Goal: Task Accomplishment & Management: Use online tool/utility

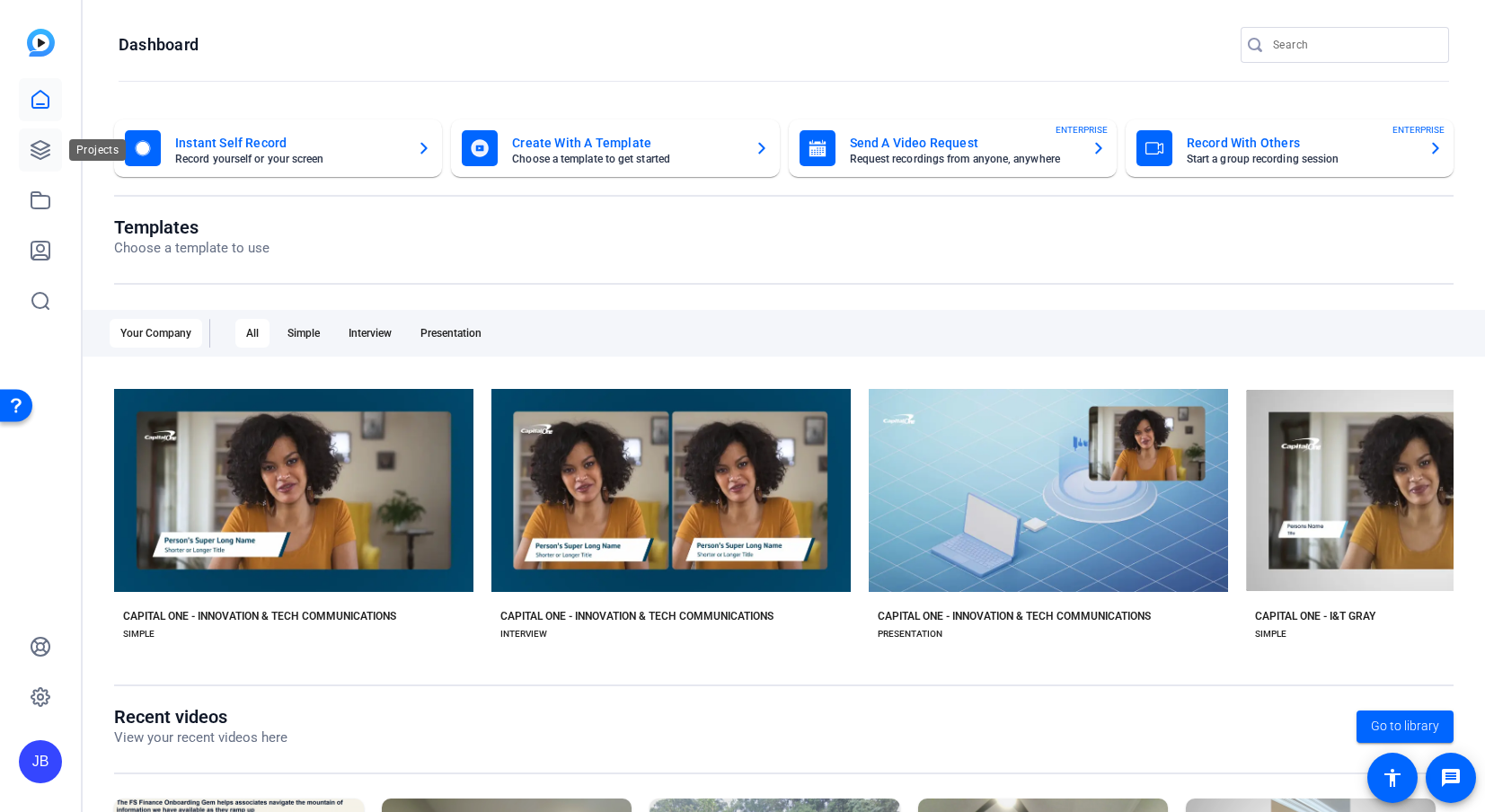
click at [37, 160] on link at bounding box center [41, 150] width 44 height 44
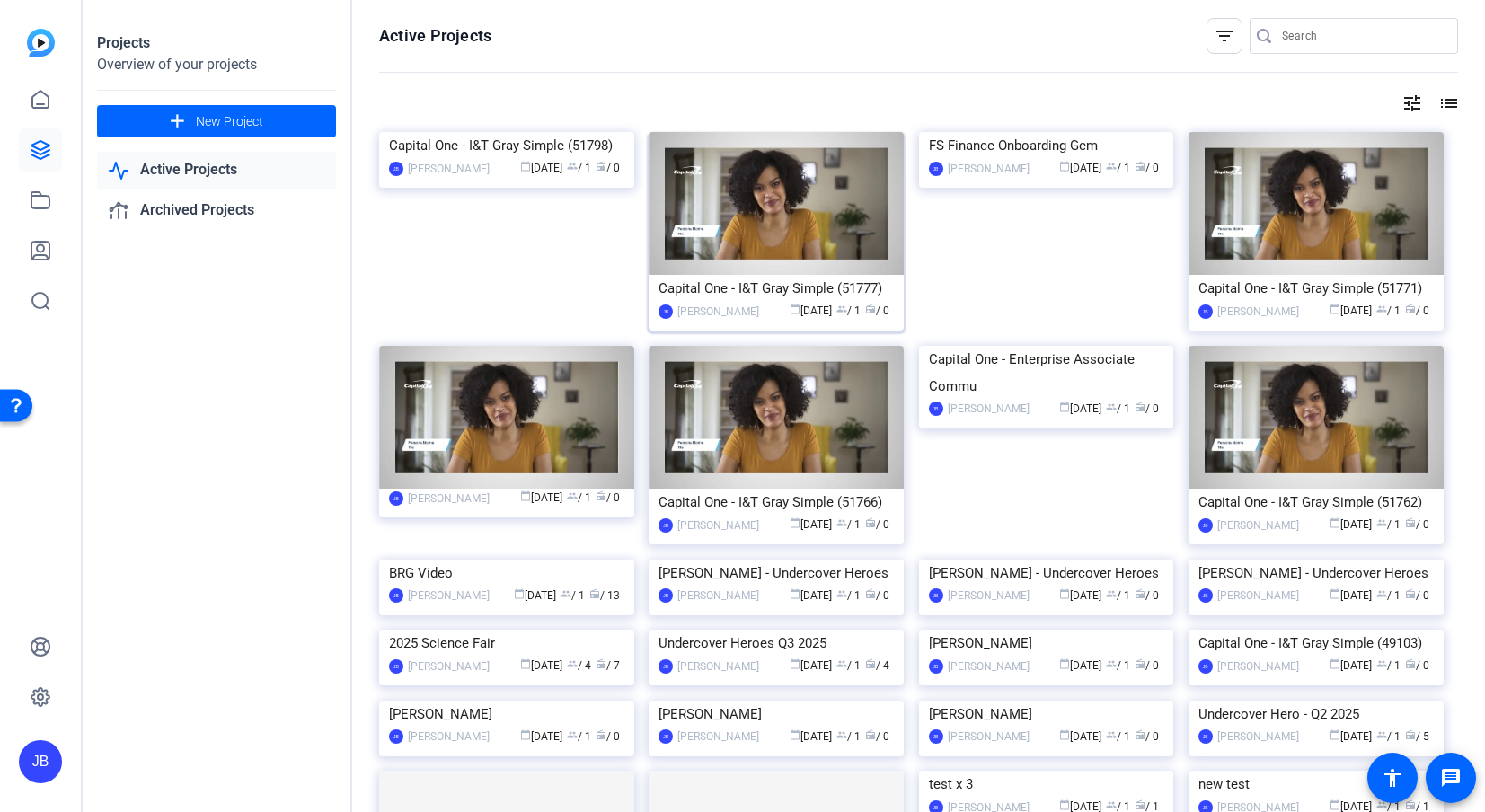
scroll to position [11, 0]
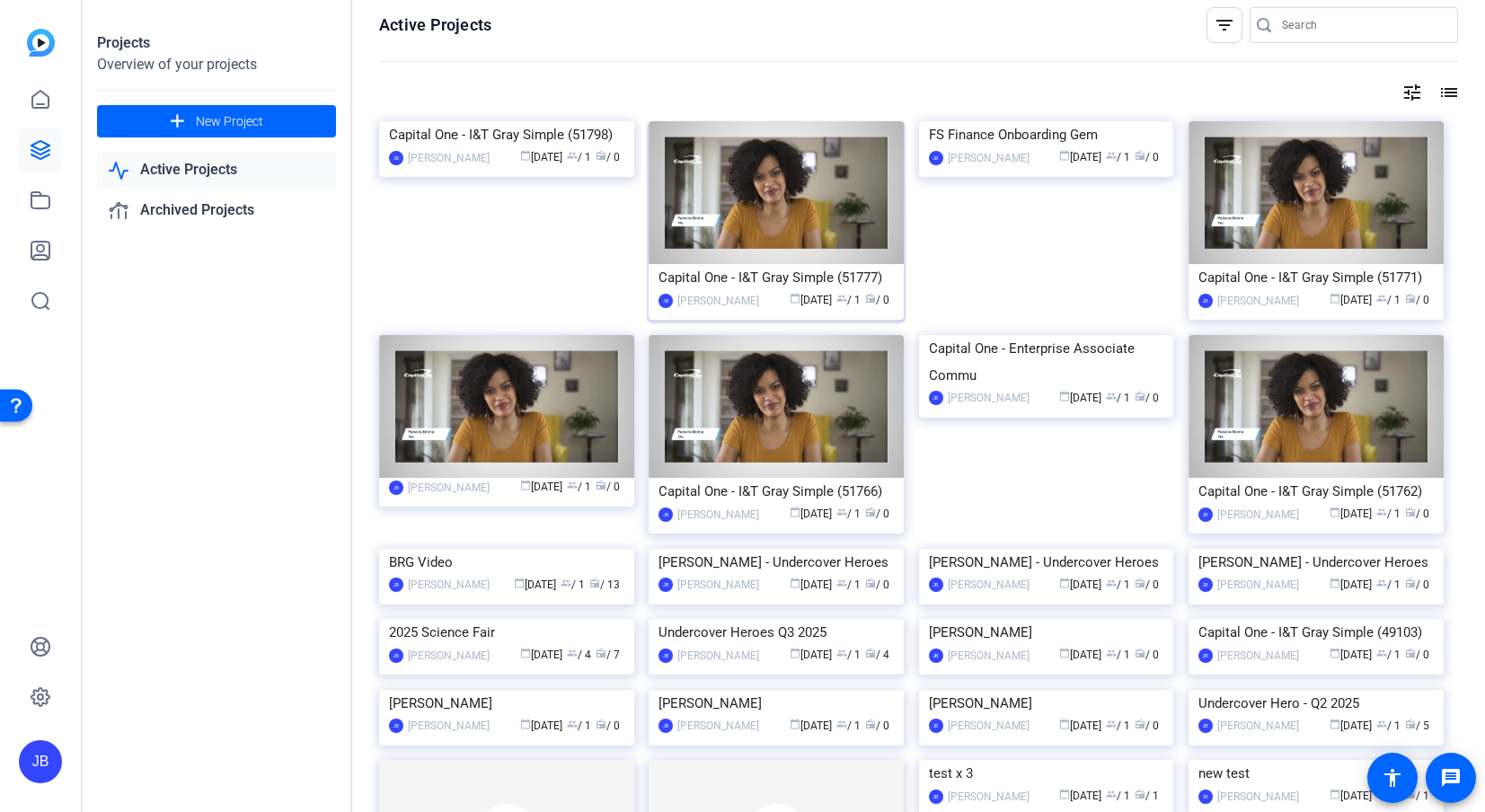
click at [791, 234] on img at bounding box center [776, 193] width 255 height 142
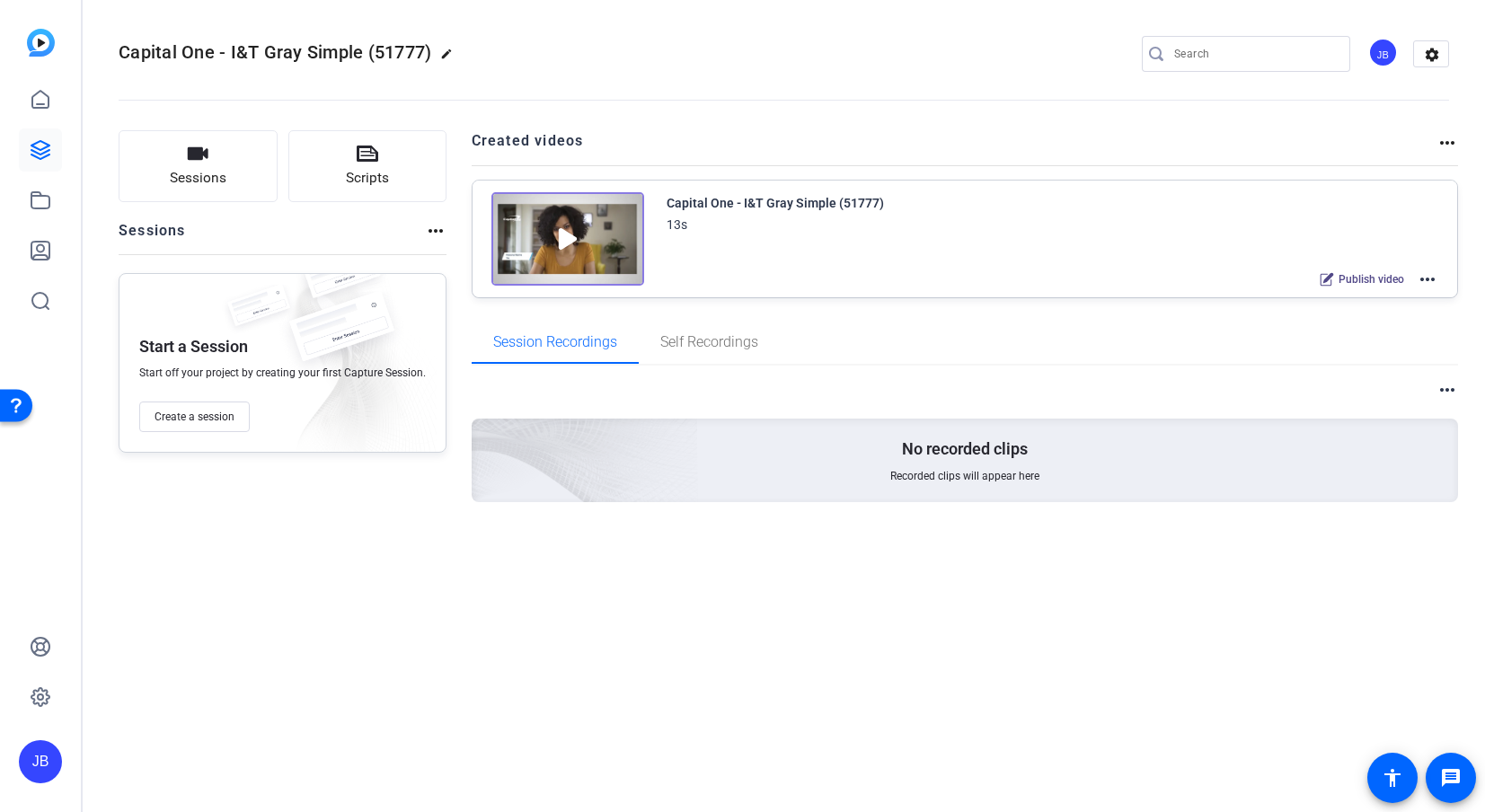
click at [608, 222] on img at bounding box center [568, 238] width 152 height 93
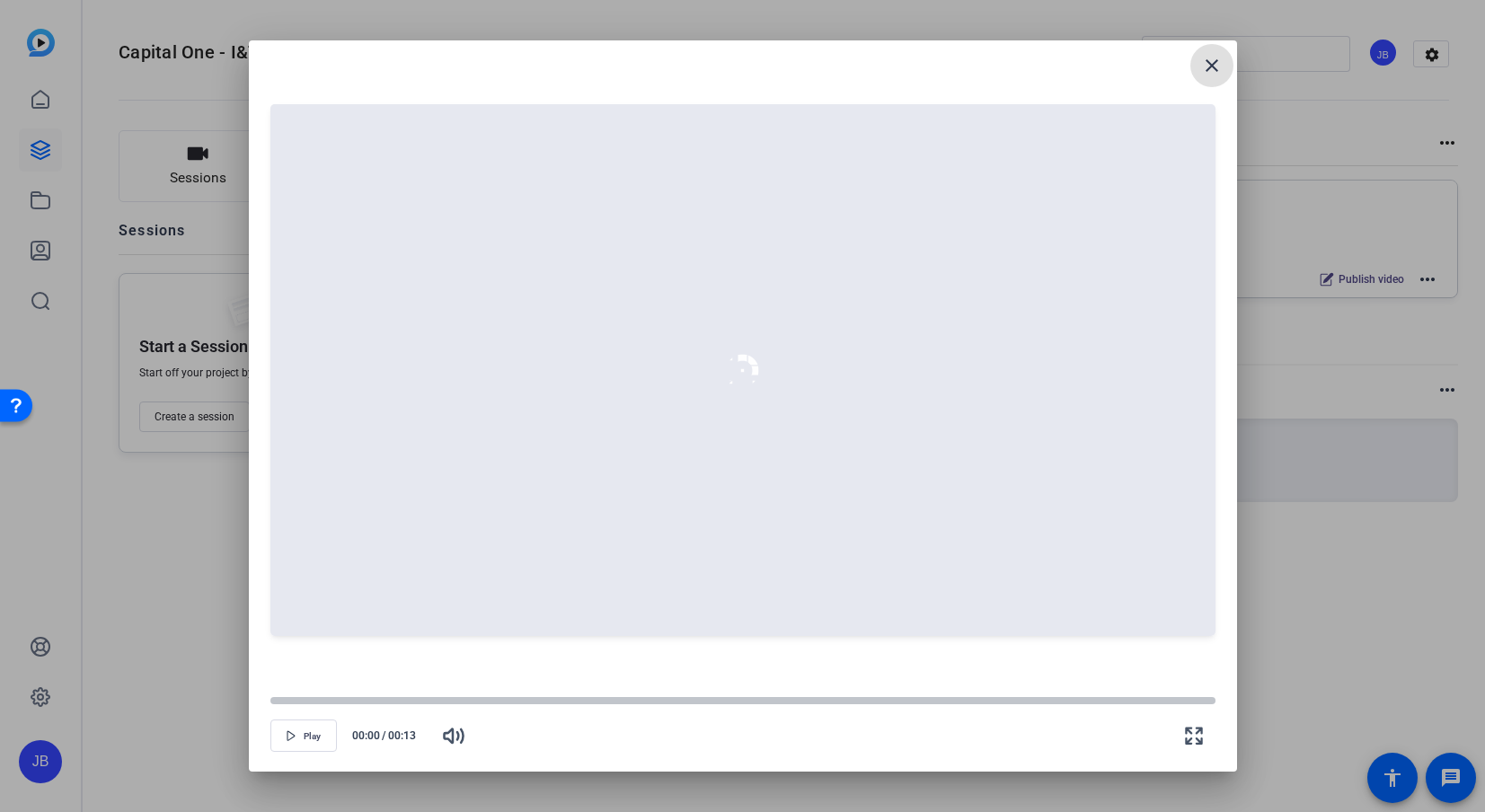
click at [1214, 68] on mat-icon "close" at bounding box center [1212, 65] width 22 height 22
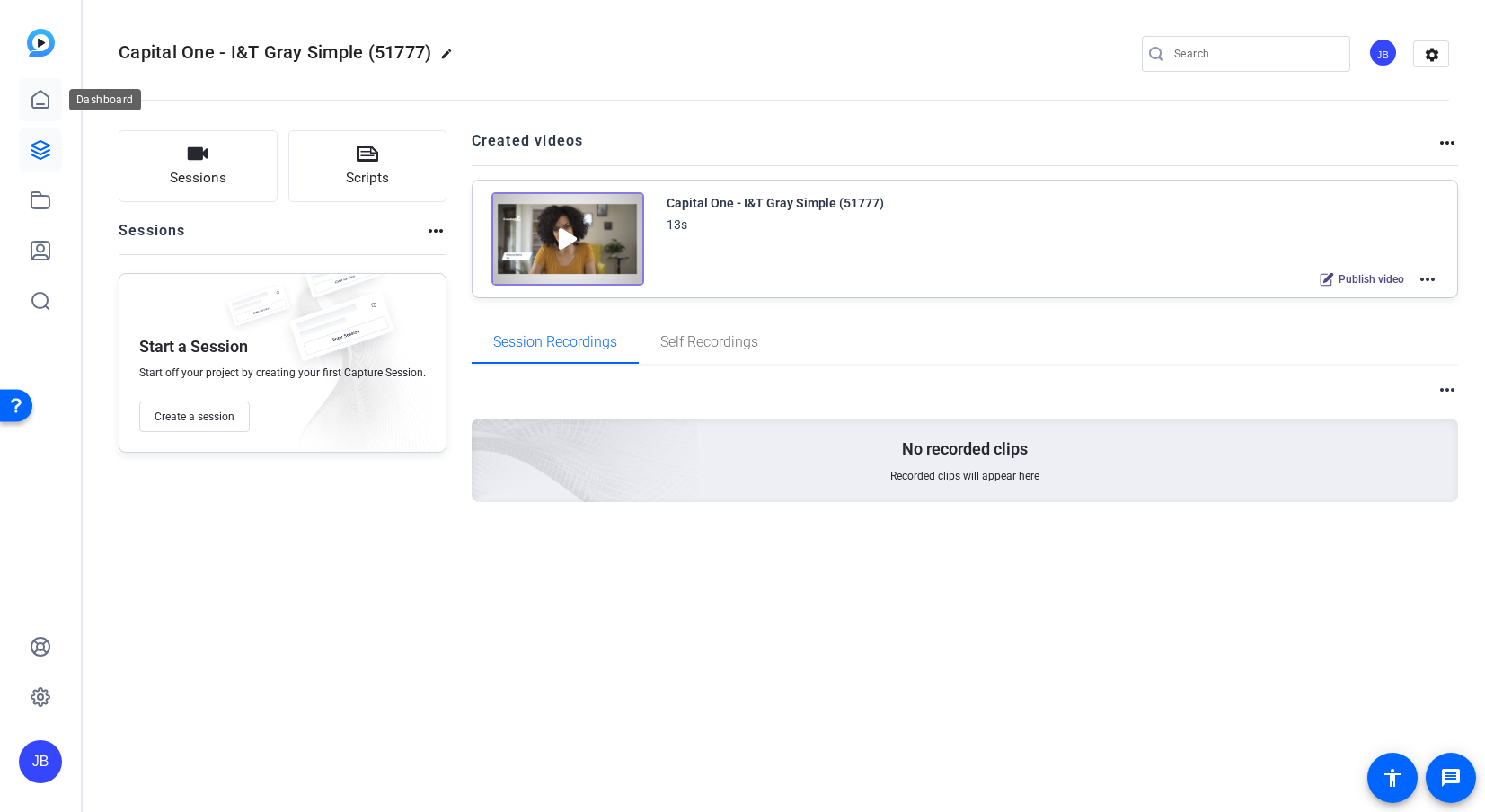
click at [39, 105] on icon at bounding box center [41, 100] width 22 height 22
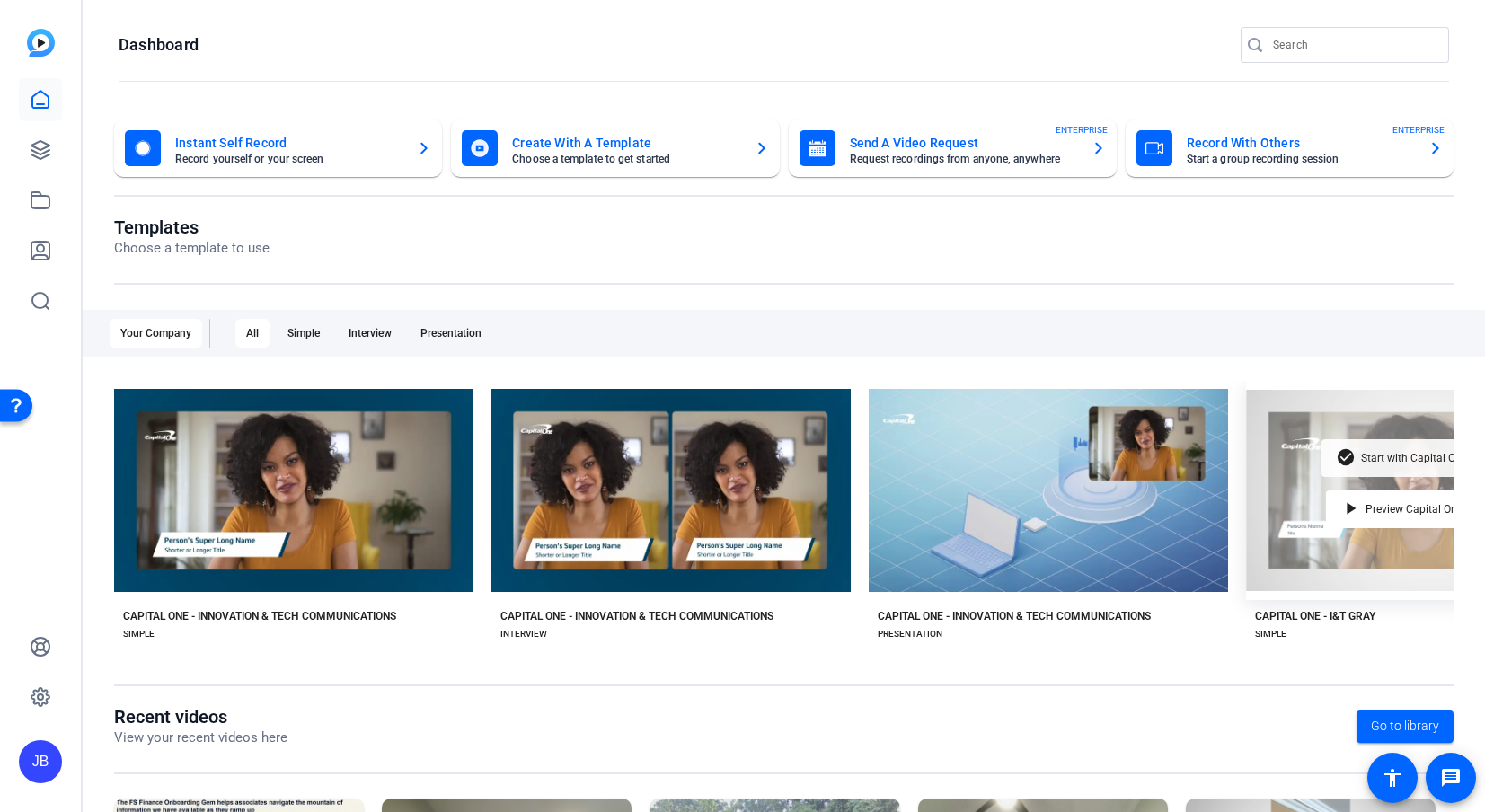
click at [1380, 464] on div "check_circle Start with Capital One - I&T Gray" at bounding box center [1425, 458] width 209 height 38
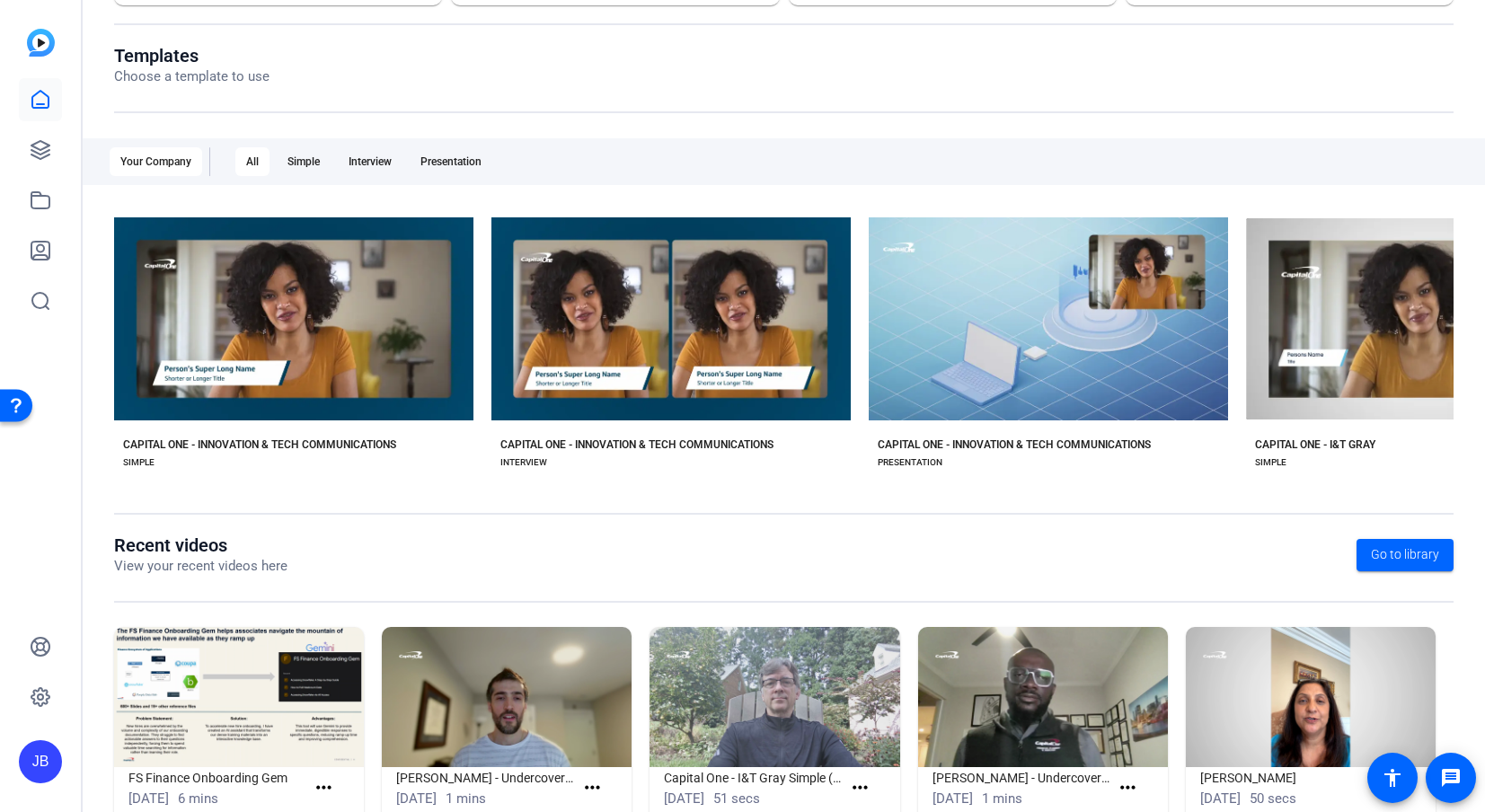
scroll to position [224, 0]
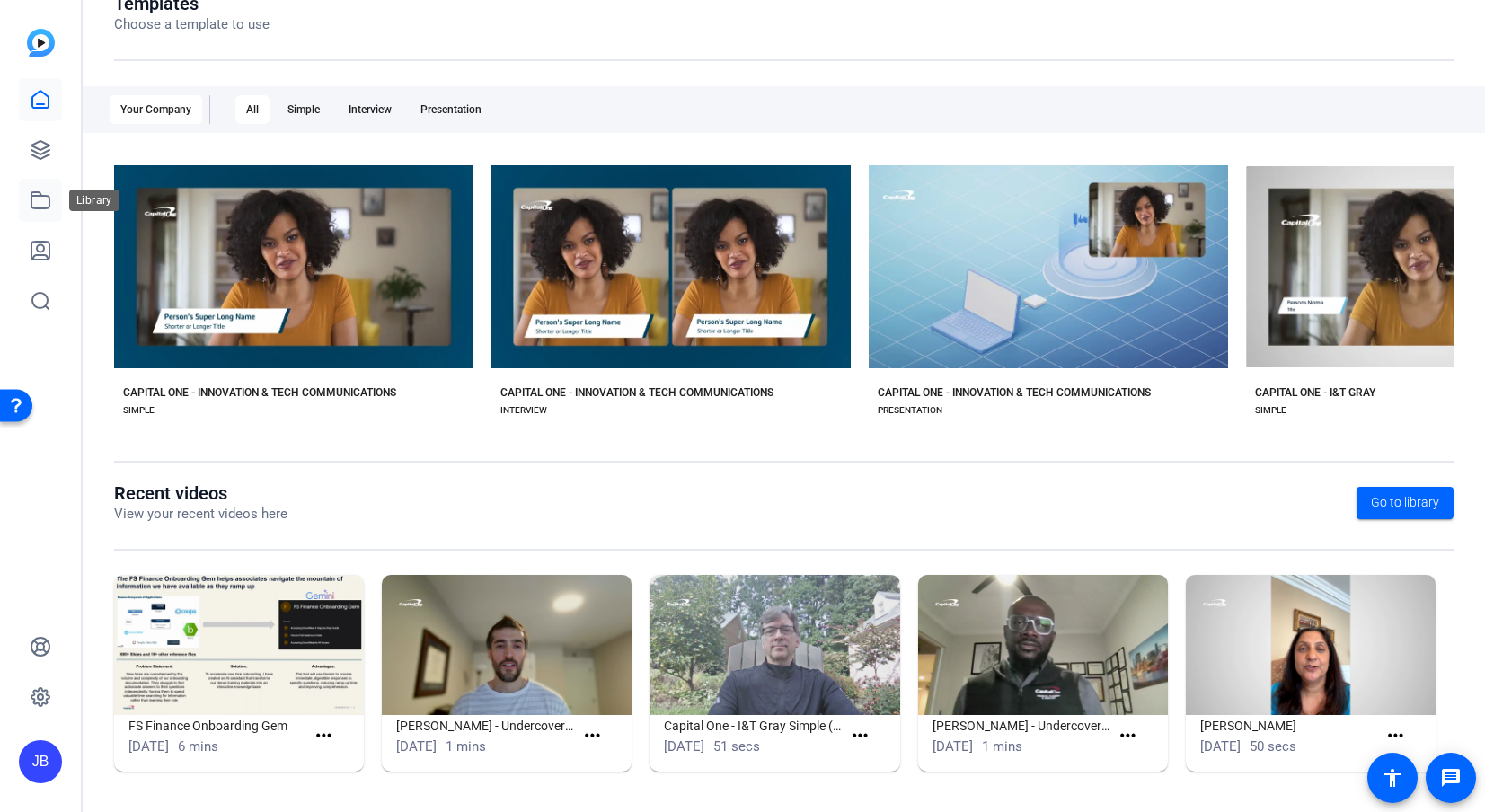
click at [51, 211] on link at bounding box center [41, 201] width 44 height 44
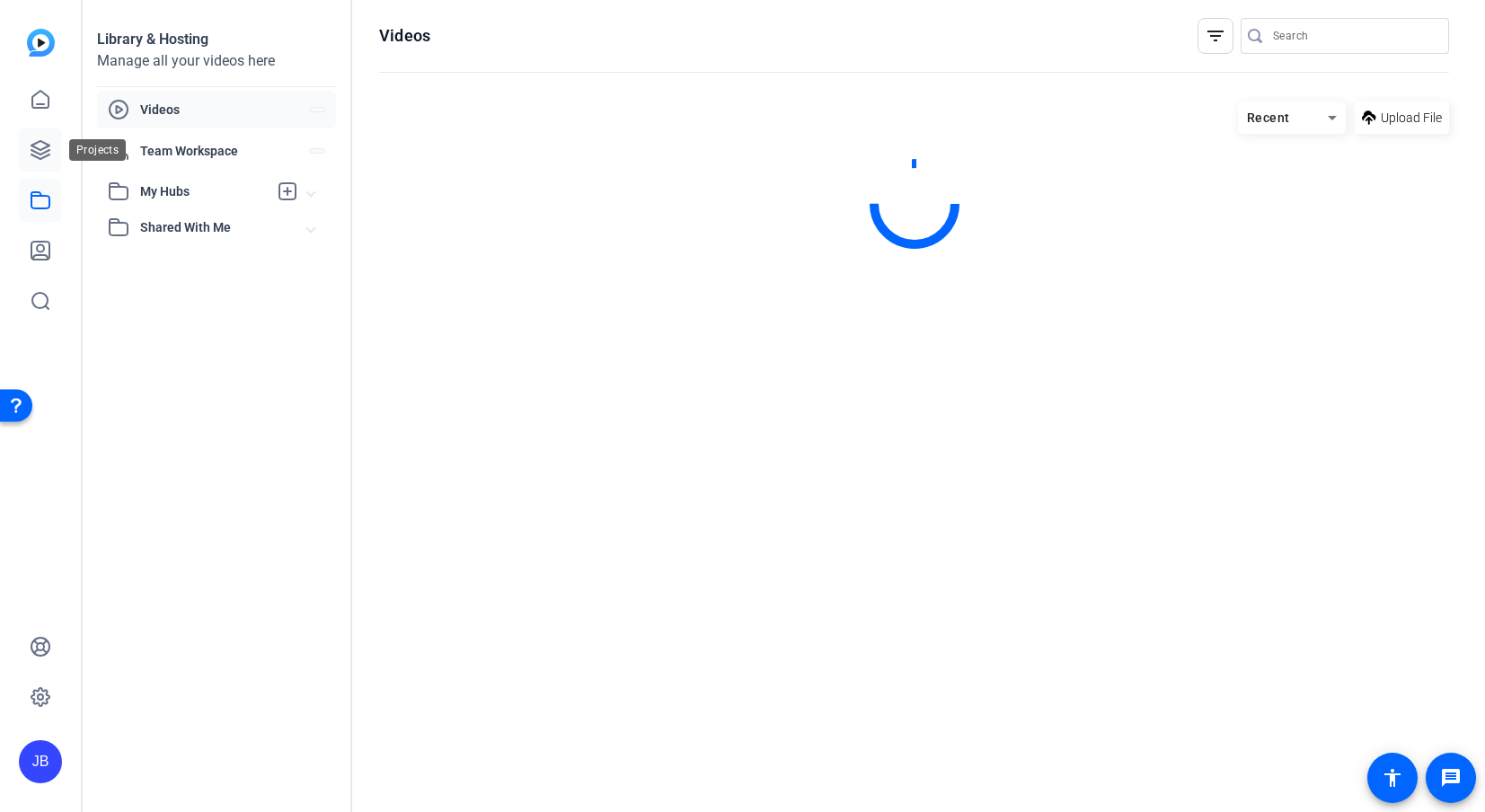
click at [48, 152] on icon at bounding box center [41, 150] width 22 height 22
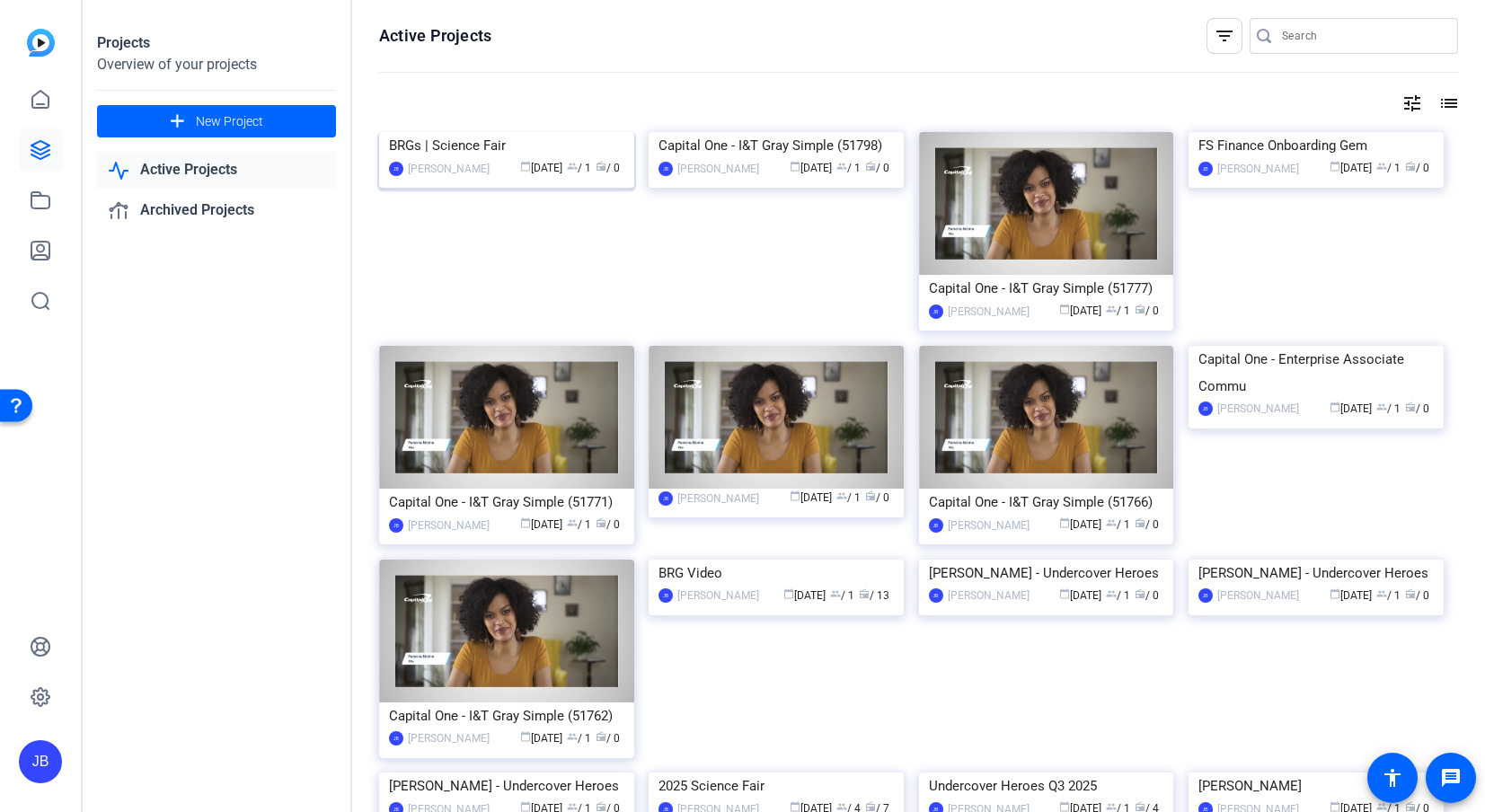
click at [509, 132] on img at bounding box center [507, 132] width 255 height 0
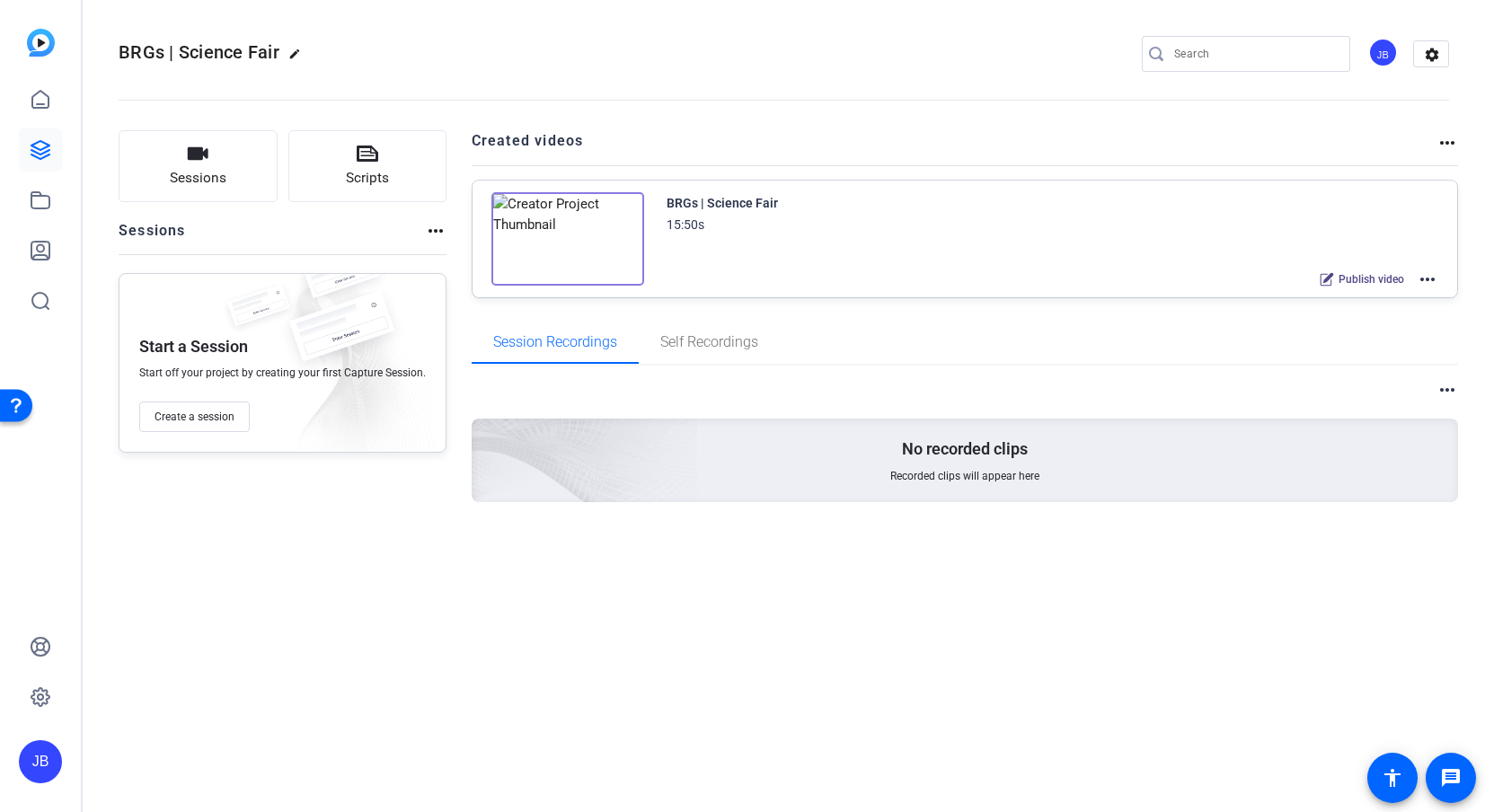
click at [759, 235] on div "BRGs | Science Fair 15:50s Publish video more_horiz" at bounding box center [1053, 241] width 773 height 99
click at [608, 241] on img at bounding box center [568, 238] width 152 height 93
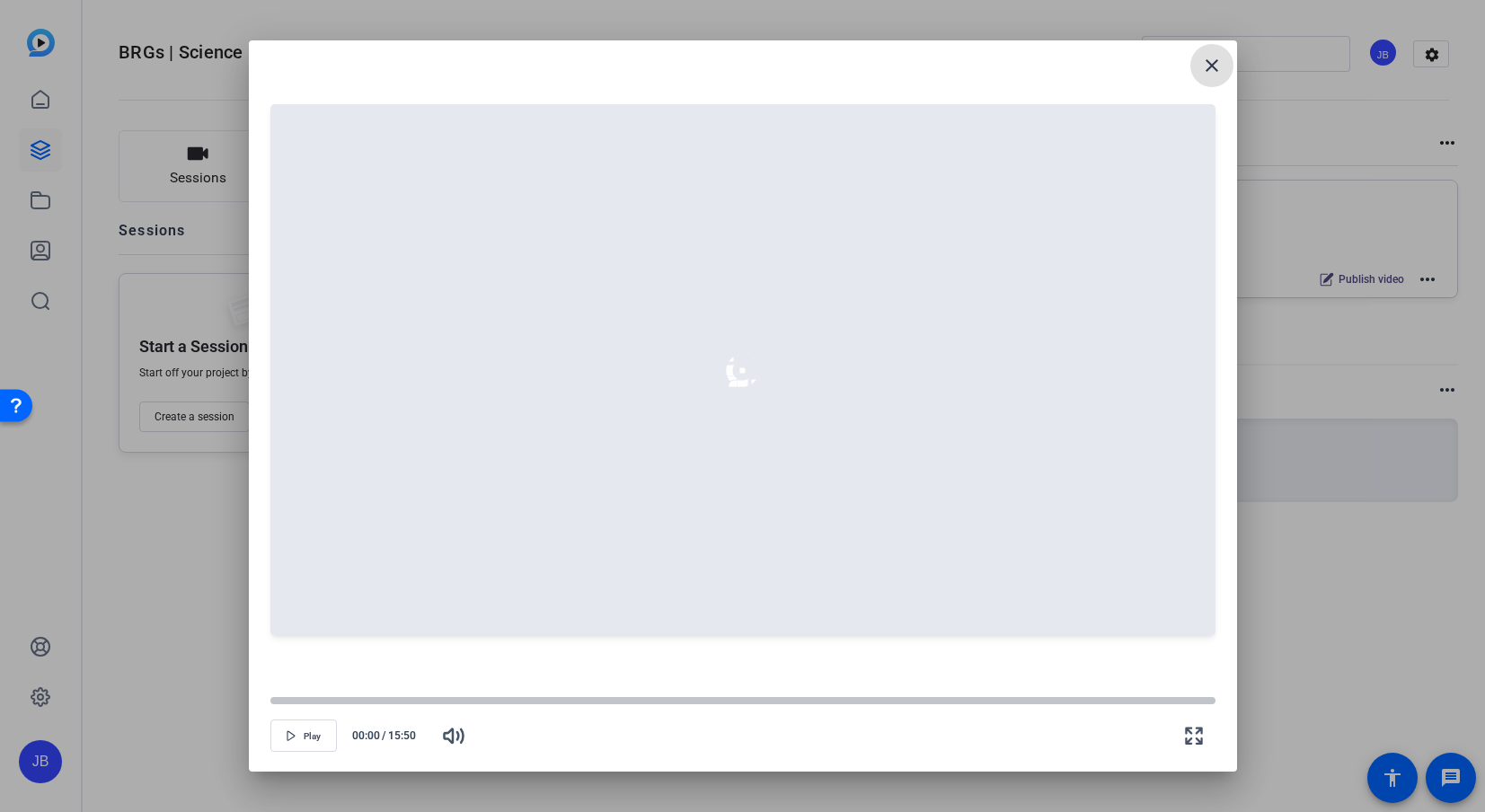
click at [1214, 73] on mat-icon "close" at bounding box center [1212, 65] width 22 height 22
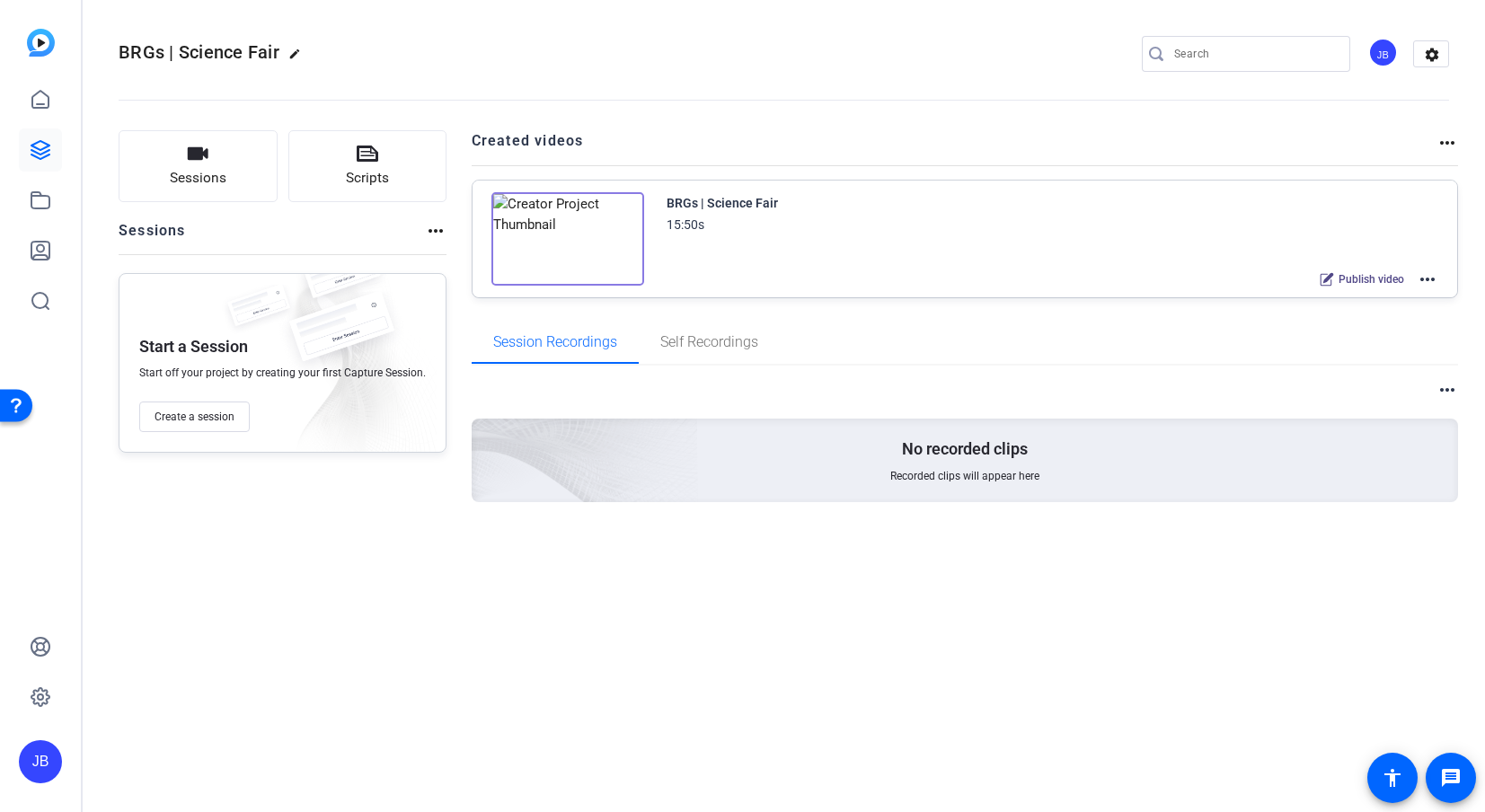
click at [1431, 284] on mat-icon "more_horiz" at bounding box center [1428, 279] width 22 height 22
click at [1414, 296] on span "Edit in Creator" at bounding box center [1361, 301] width 125 height 22
click at [38, 139] on icon at bounding box center [41, 150] width 22 height 22
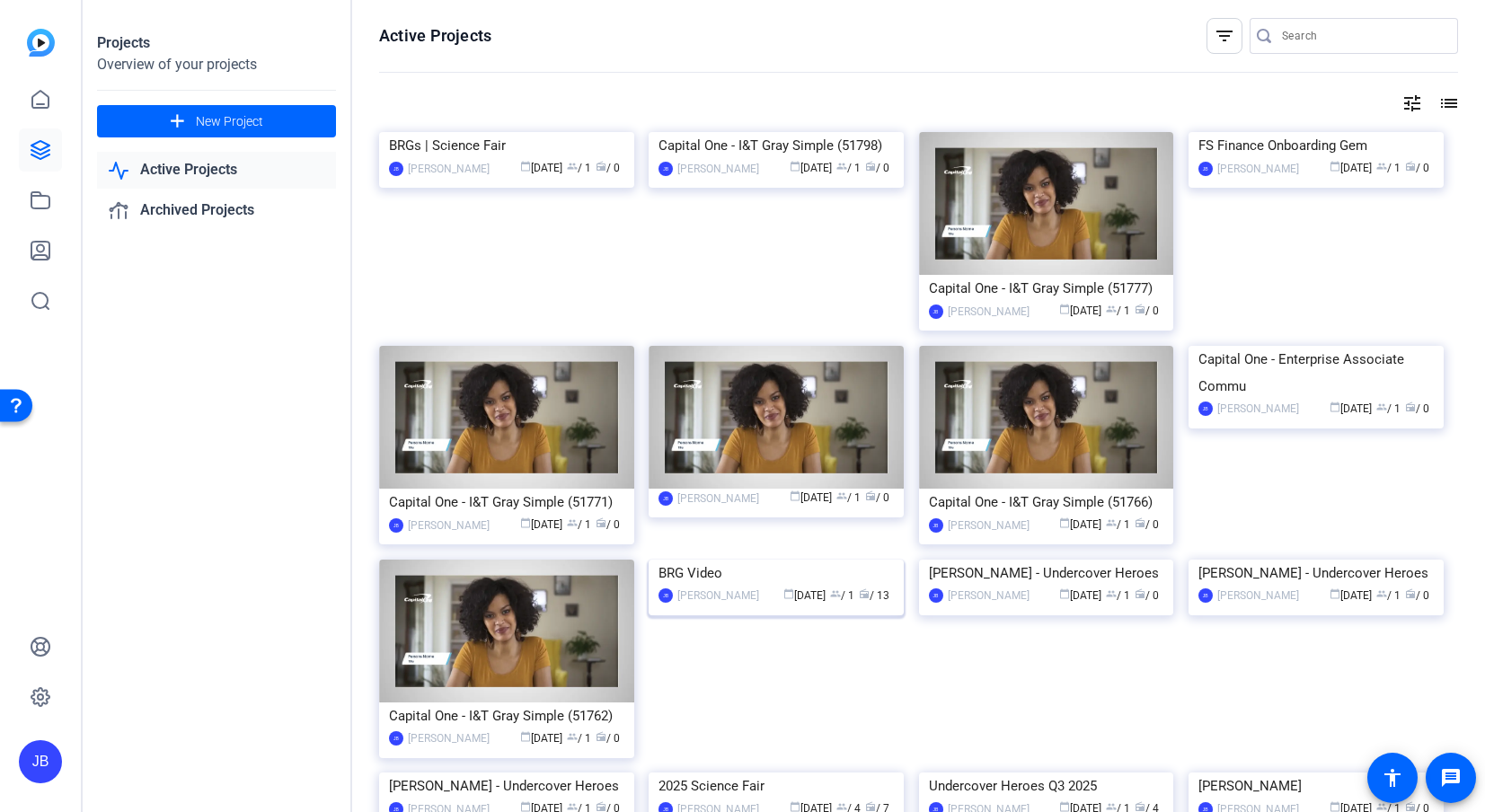
click at [809, 560] on img at bounding box center [776, 560] width 255 height 0
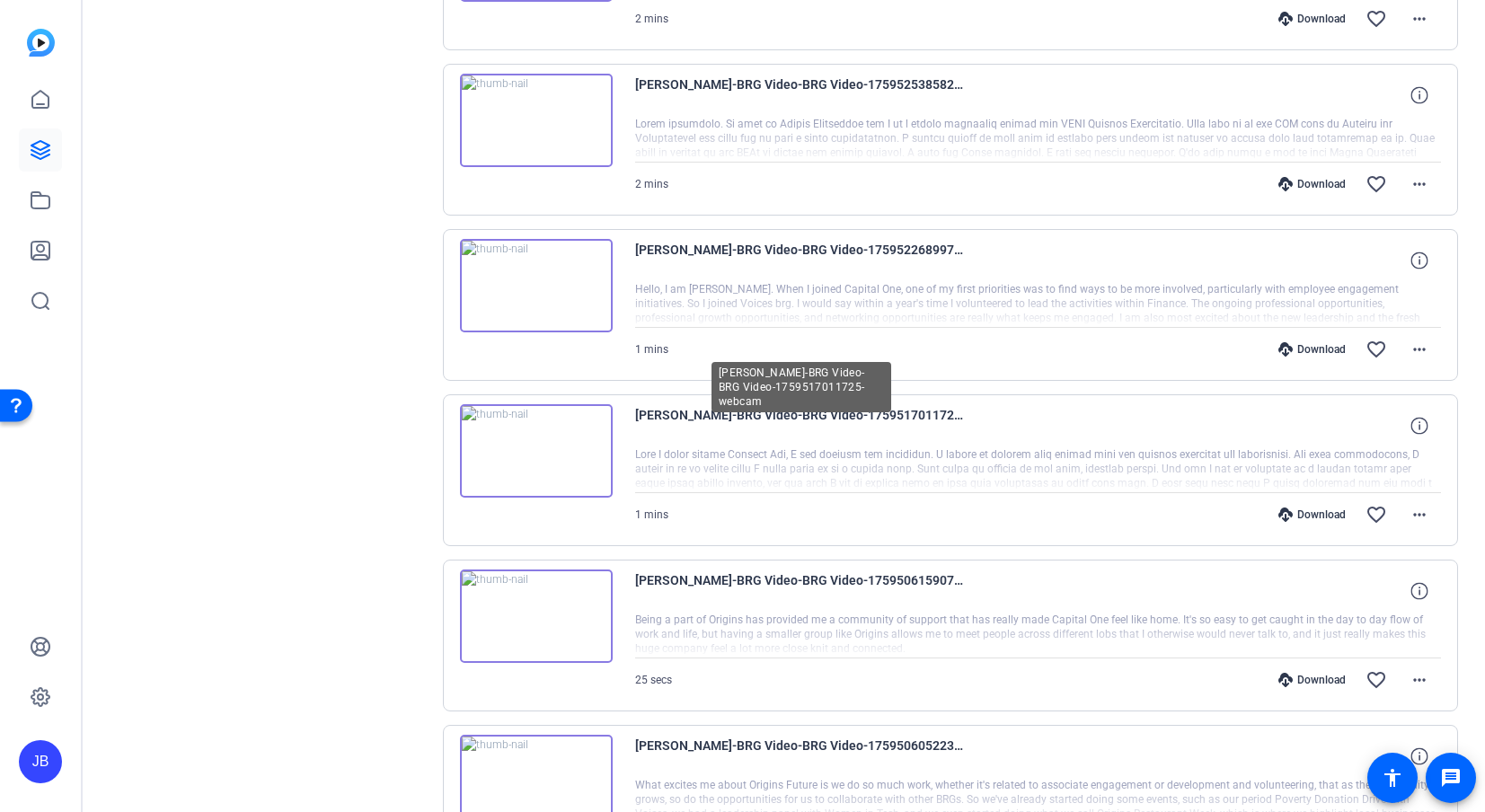
scroll to position [997, 0]
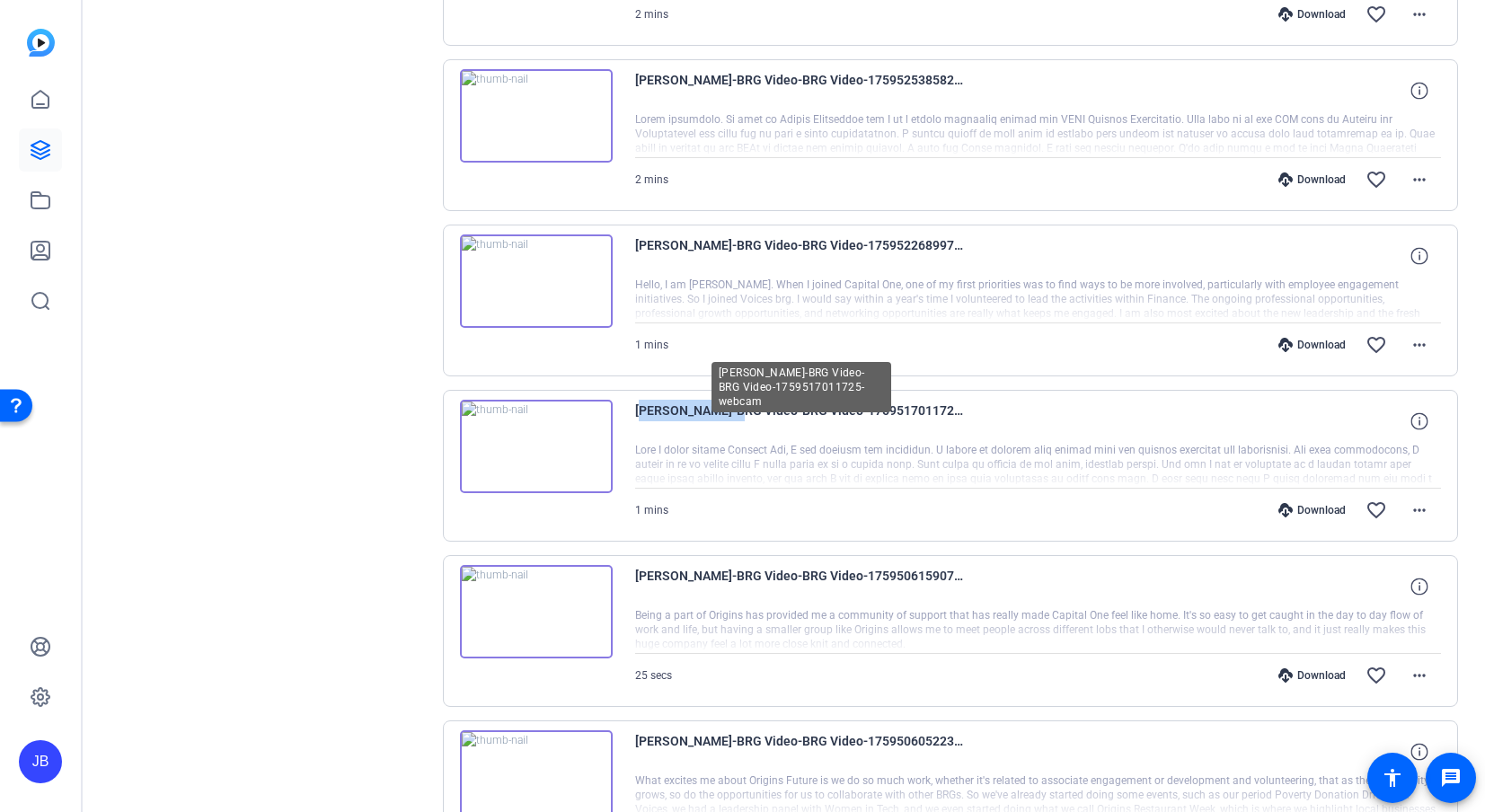
drag, startPoint x: 718, startPoint y: 413, endPoint x: 667, endPoint y: 384, distance: 58.7
click at [635, 408] on span "Tatiana Royster-BRG Video-BRG Video-1759517011725-webcam" at bounding box center [801, 421] width 332 height 44
copy span "Tatiana Royste"
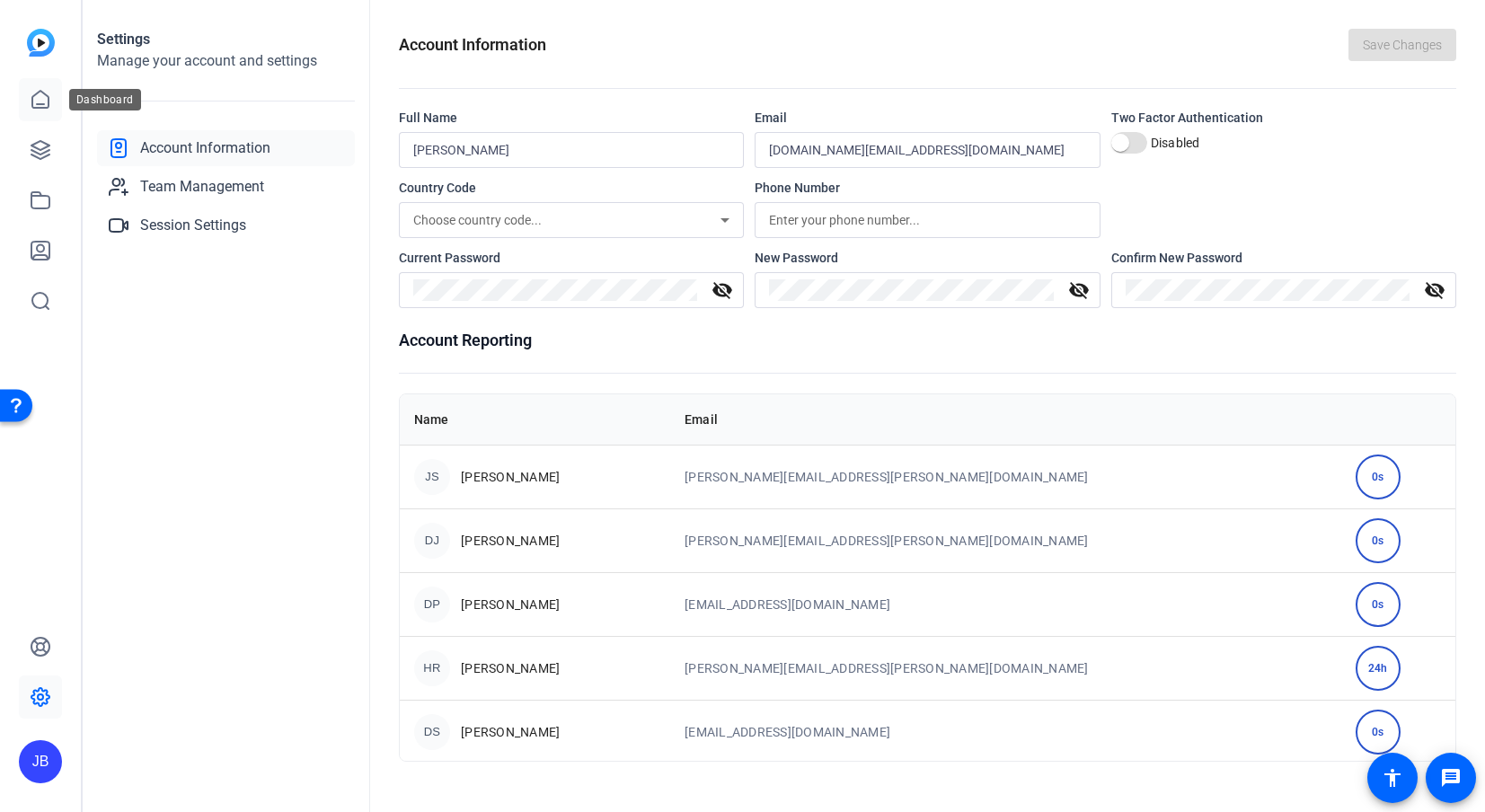
click at [53, 102] on link at bounding box center [41, 100] width 44 height 44
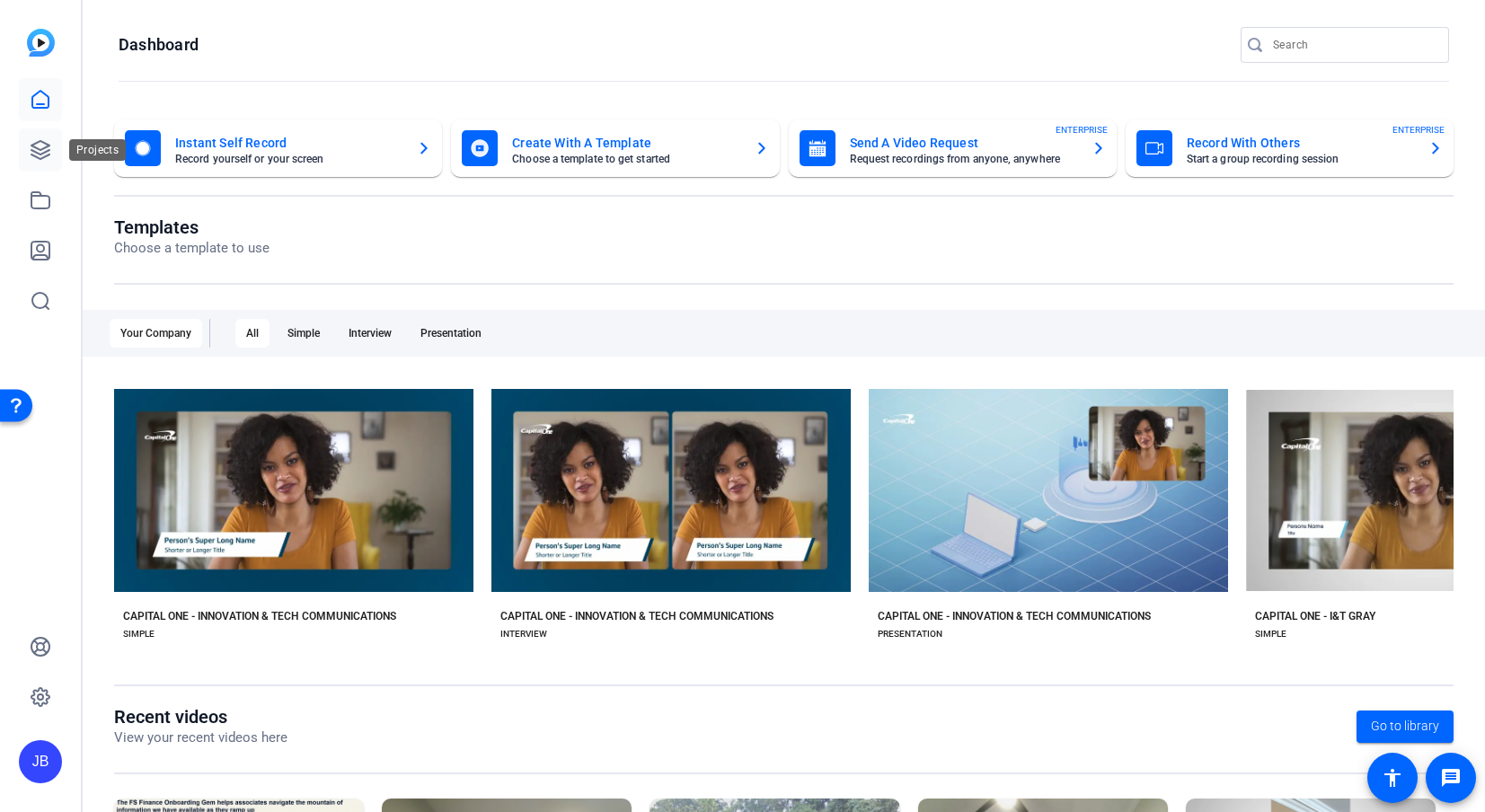
click at [45, 160] on link at bounding box center [41, 150] width 44 height 44
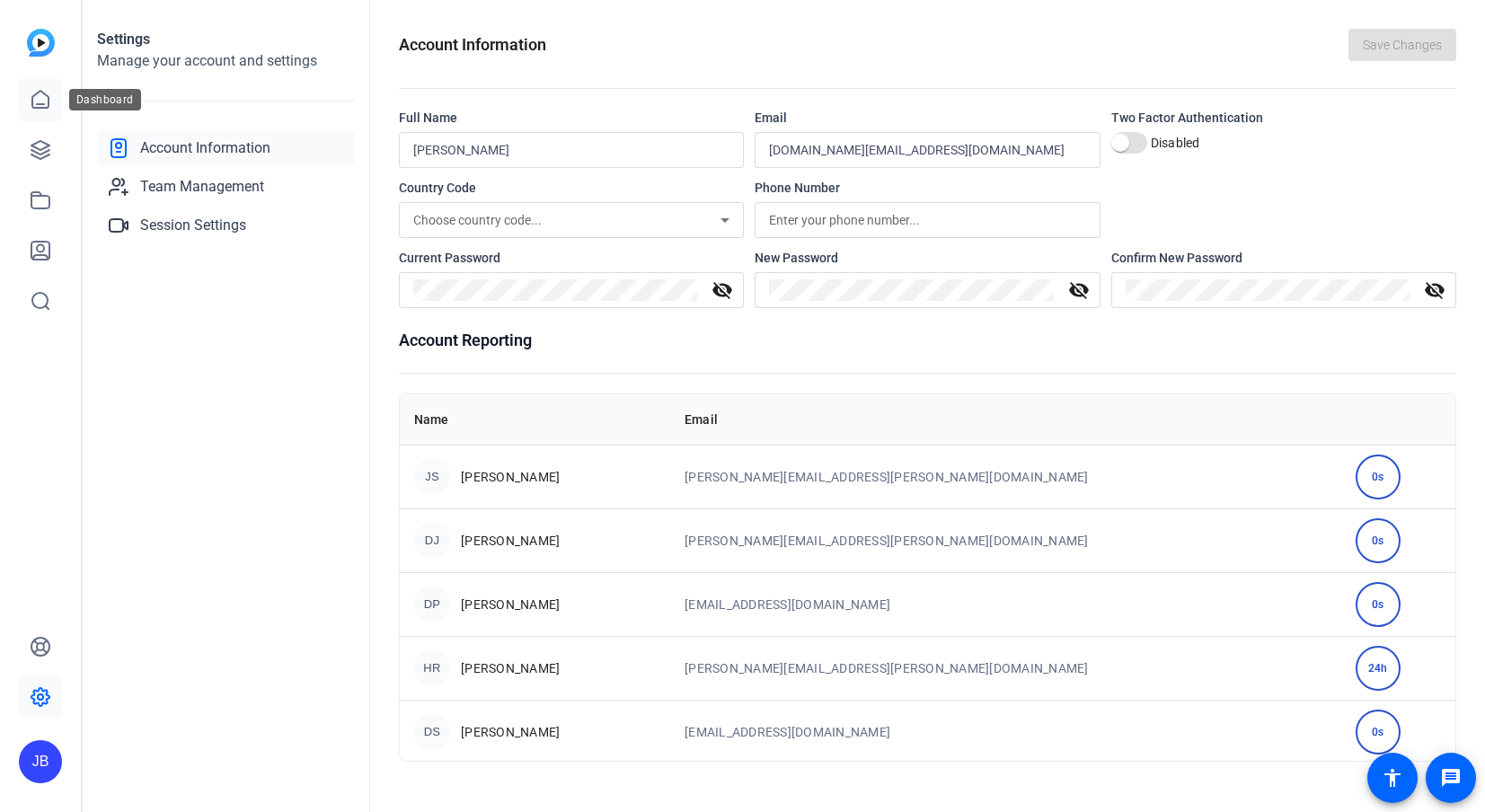
click at [31, 108] on icon at bounding box center [41, 100] width 22 height 22
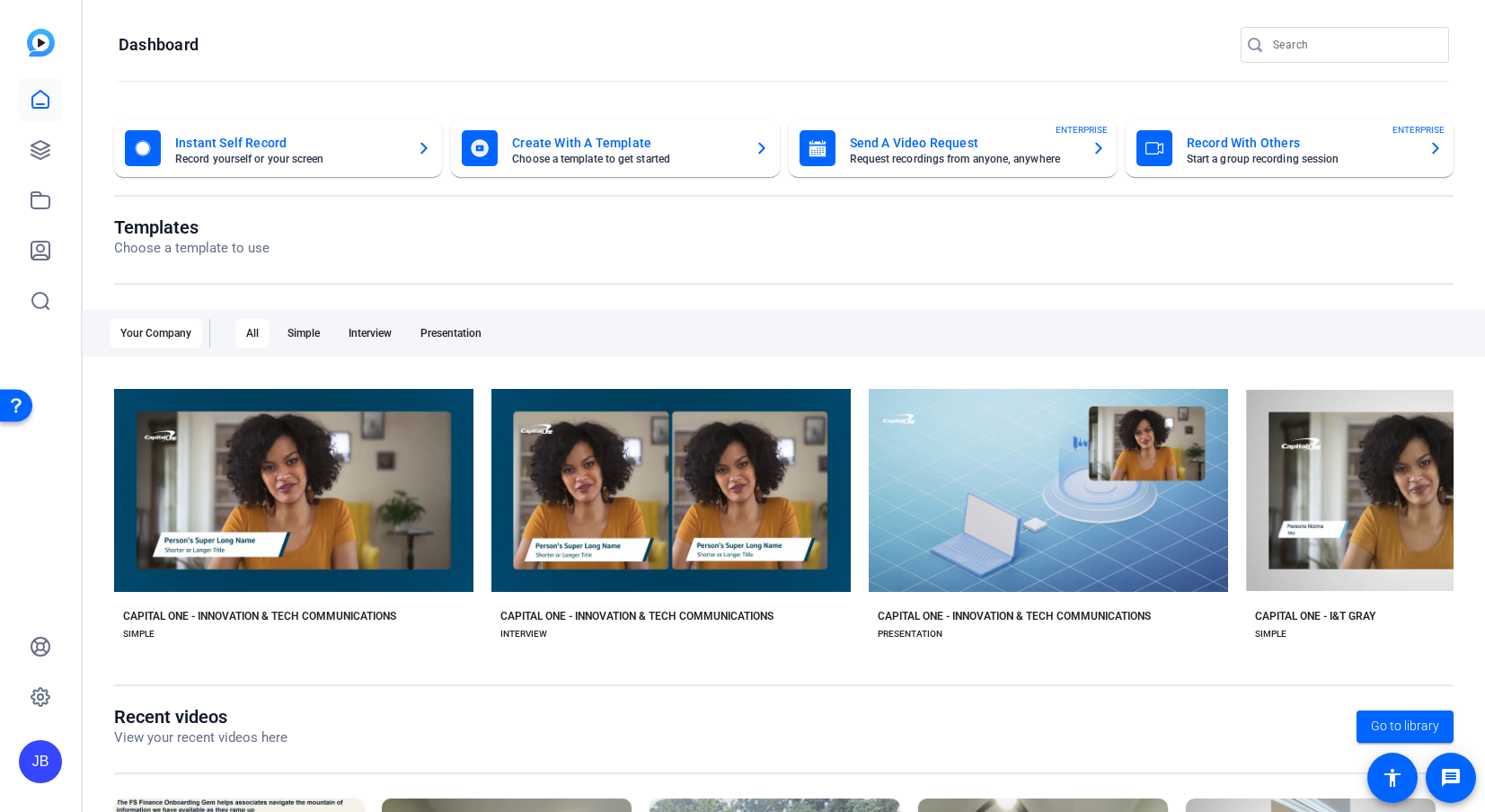
scroll to position [224, 0]
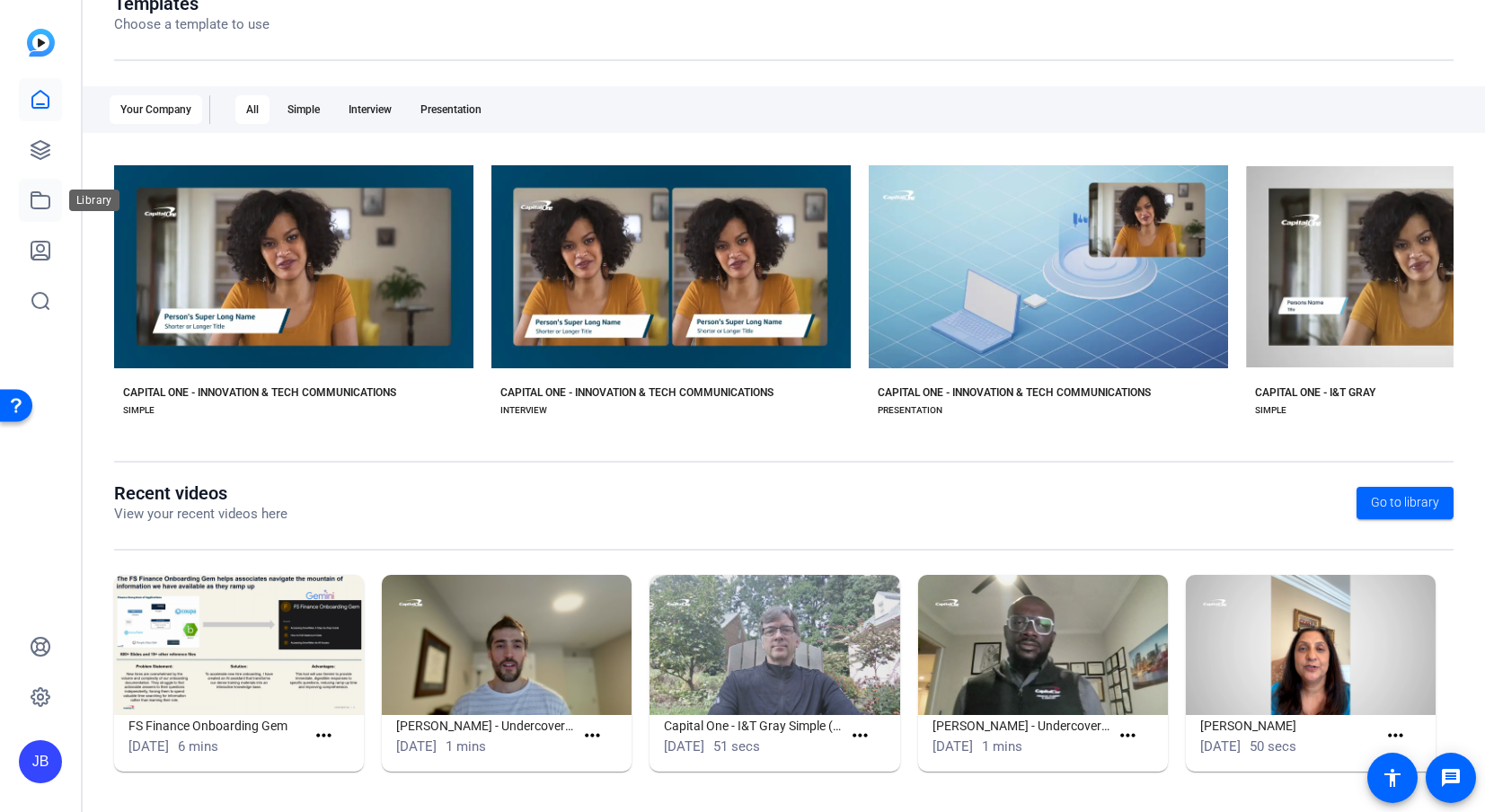
click at [36, 188] on link at bounding box center [41, 201] width 44 height 44
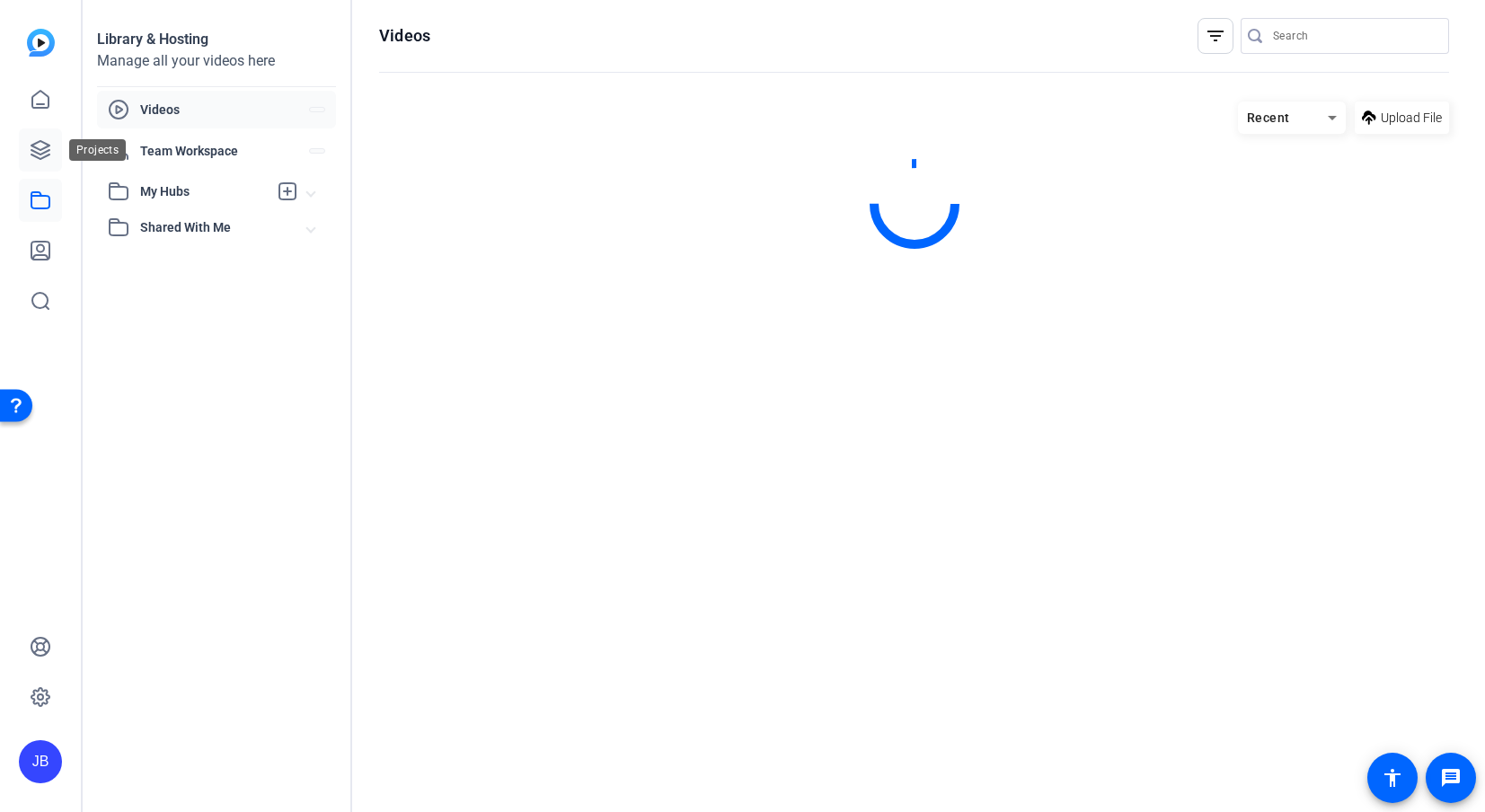
click at [41, 139] on icon at bounding box center [41, 150] width 22 height 22
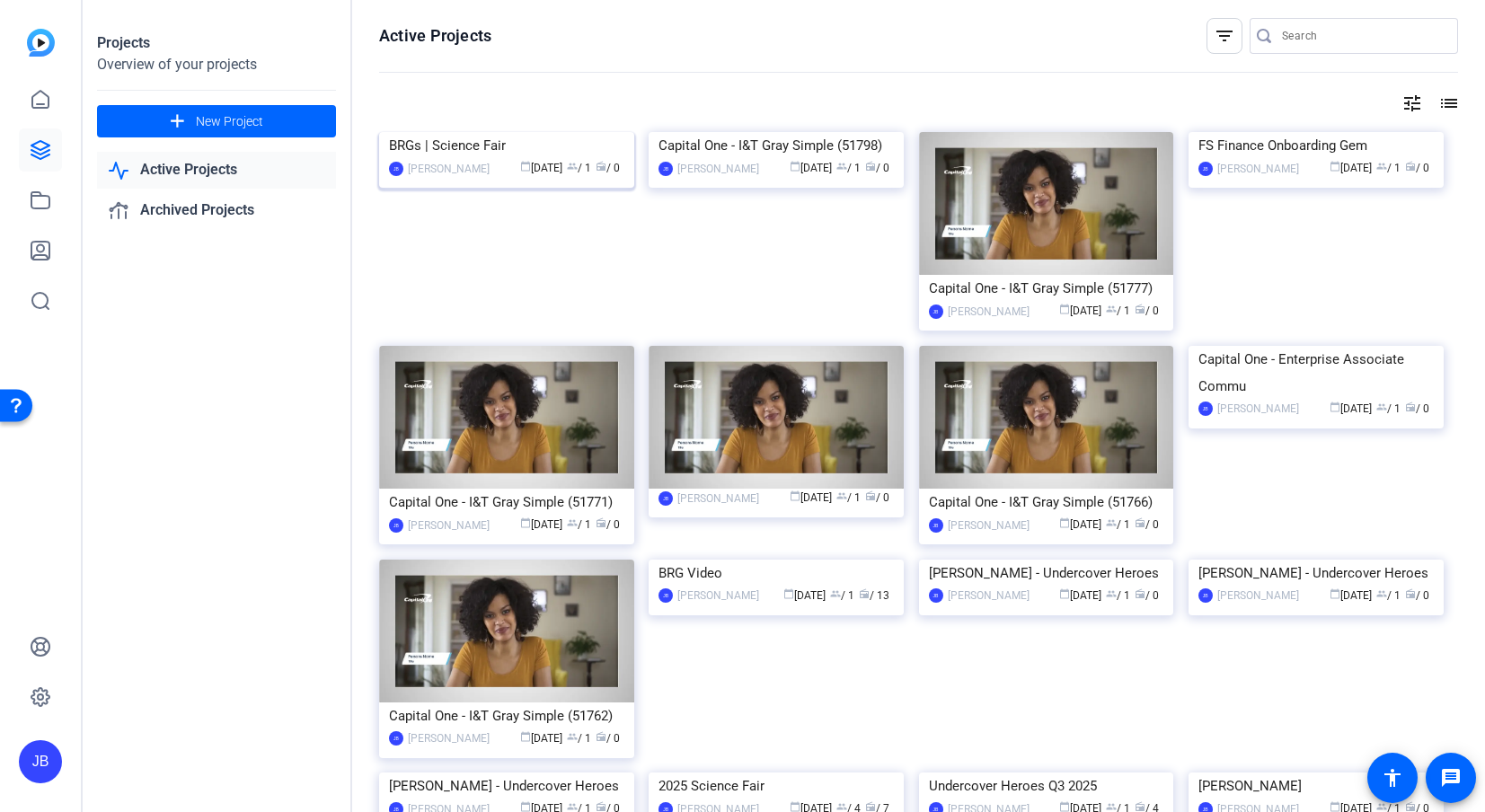
click at [458, 178] on div "[PERSON_NAME]" at bounding box center [448, 169] width 82 height 18
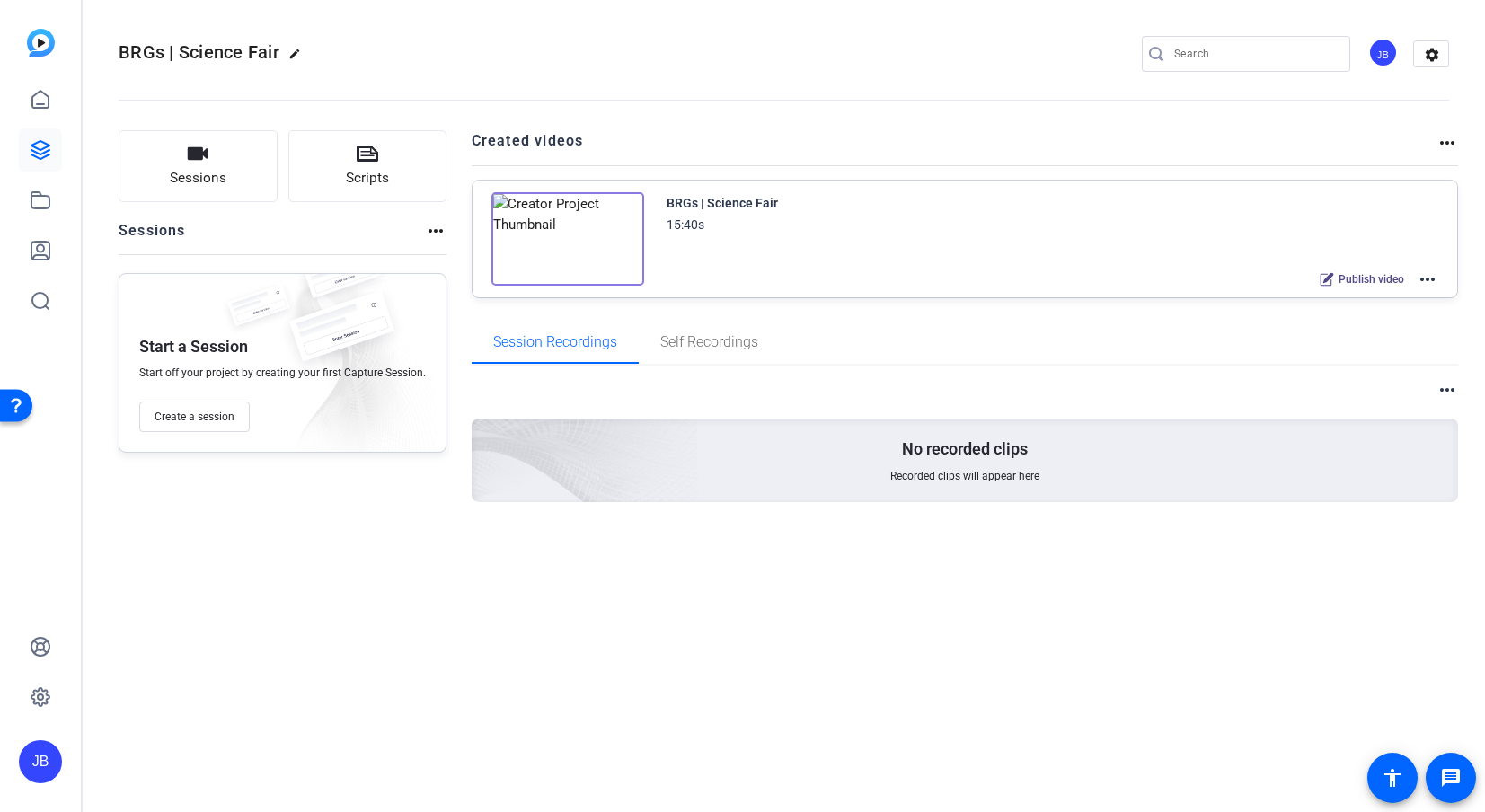
click at [602, 245] on img at bounding box center [568, 238] width 152 height 93
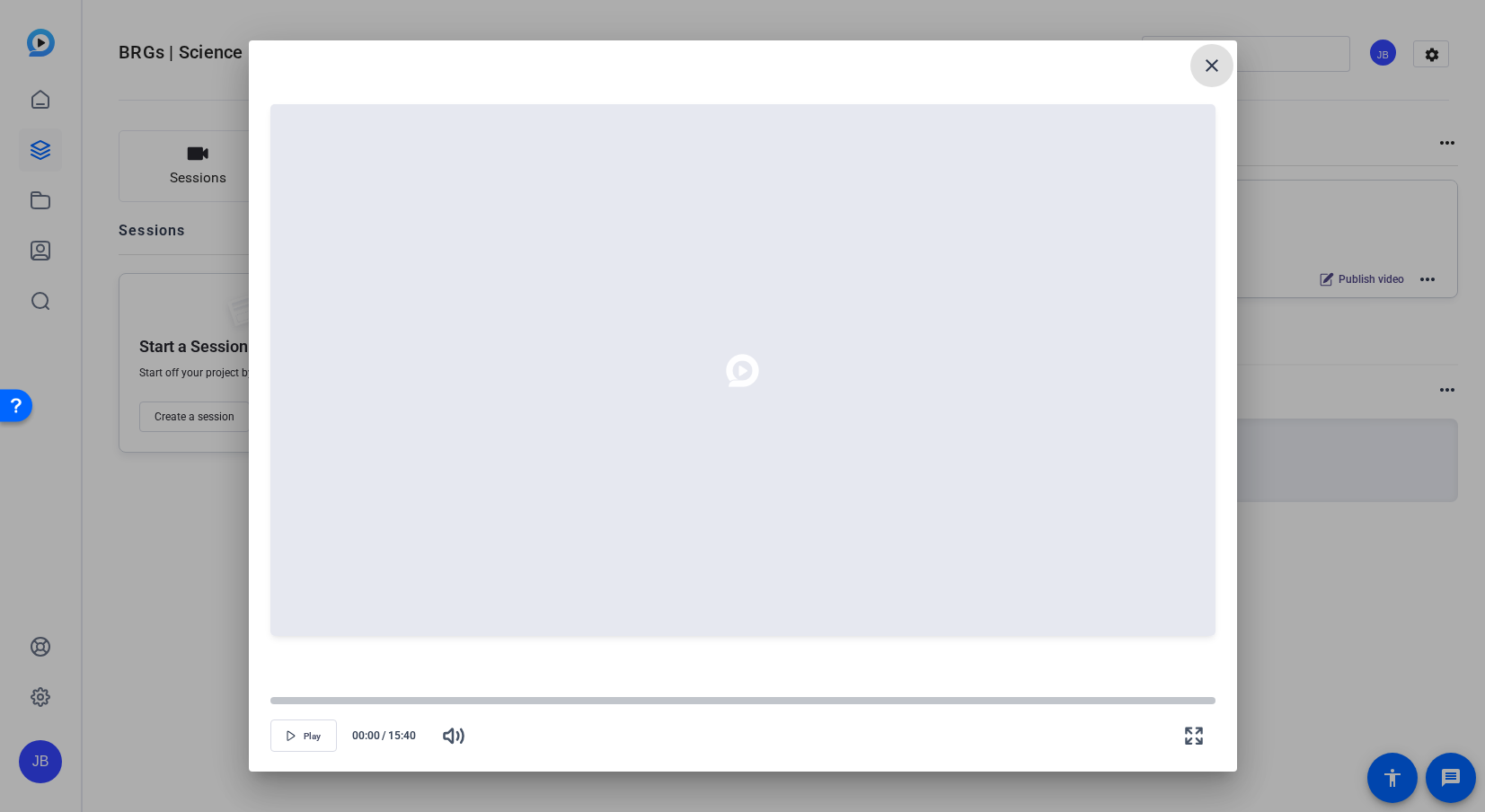
click at [1223, 61] on span at bounding box center [1212, 65] width 44 height 44
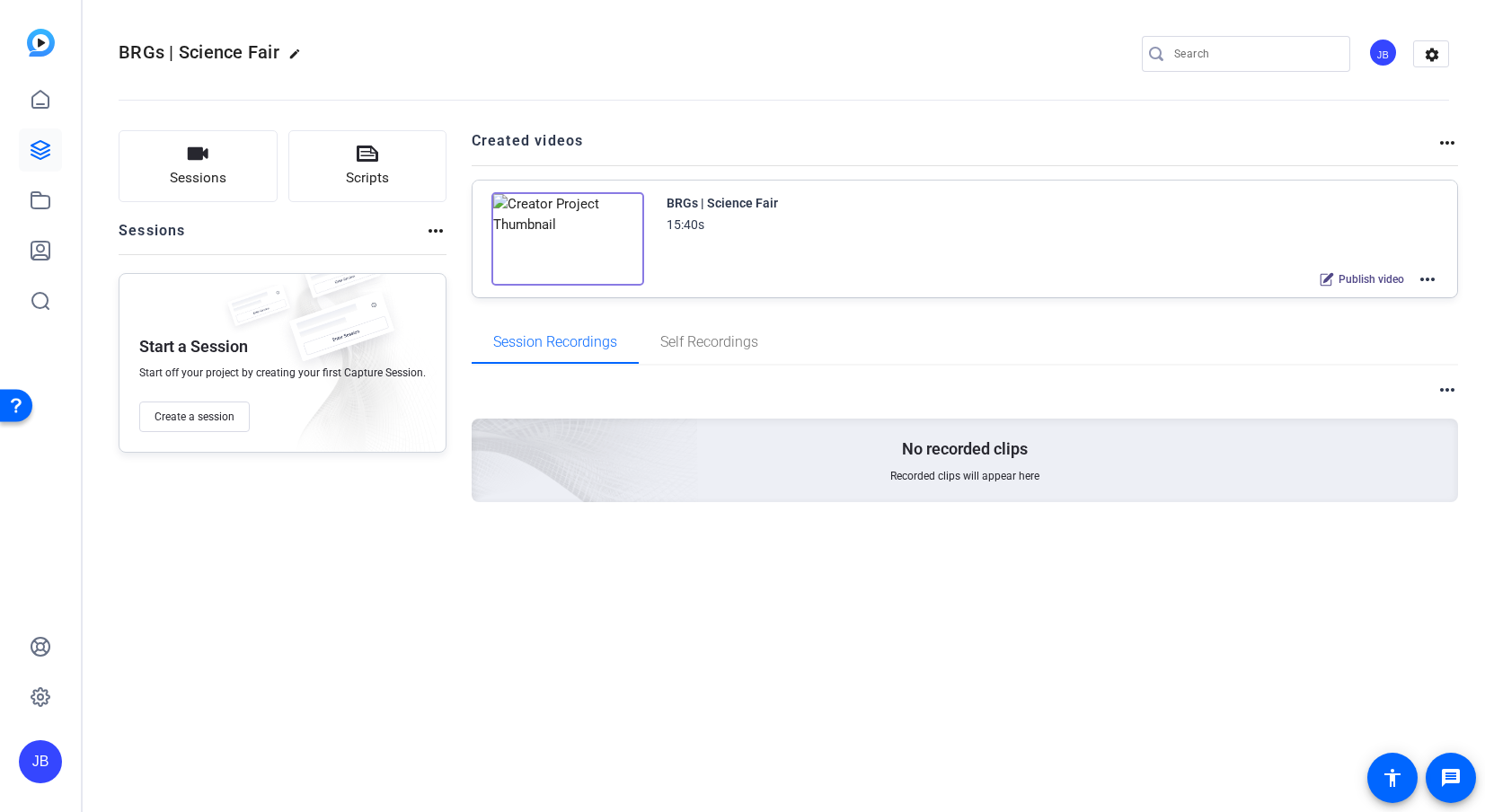
click at [1431, 279] on mat-icon "more_horiz" at bounding box center [1428, 279] width 22 height 22
drag, startPoint x: 1424, startPoint y: 279, endPoint x: 1388, endPoint y: 278, distance: 36.0
click at [1424, 279] on body "Press Option+1 for screen-reader mode, Option+0 to cancel Accessibility Screen-…" at bounding box center [742, 406] width 1485 height 812
click at [1376, 295] on span "Edit in Creator" at bounding box center [1361, 301] width 125 height 22
